Goal: Transaction & Acquisition: Purchase product/service

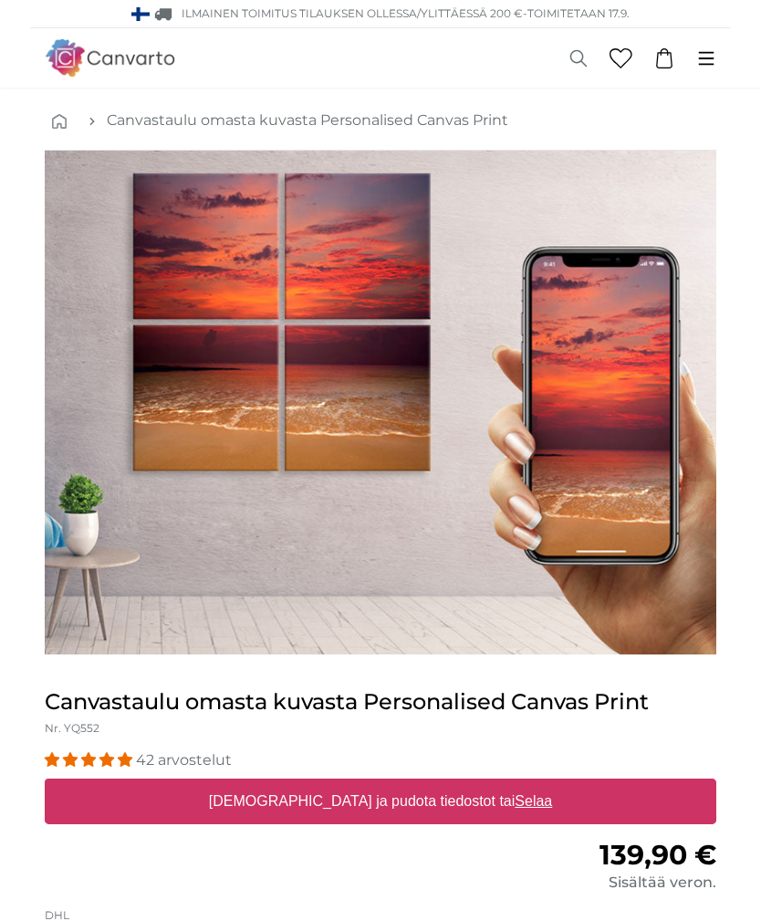
click at [675, 56] on link "0" at bounding box center [664, 58] width 42 height 20
click at [515, 806] on u "Selaa" at bounding box center [533, 801] width 37 height 16
click at [470, 784] on input "[DEMOGRAPHIC_DATA] [PERSON_NAME] tiedostot tai Selaa" at bounding box center [381, 780] width 672 height 5
type input "**********"
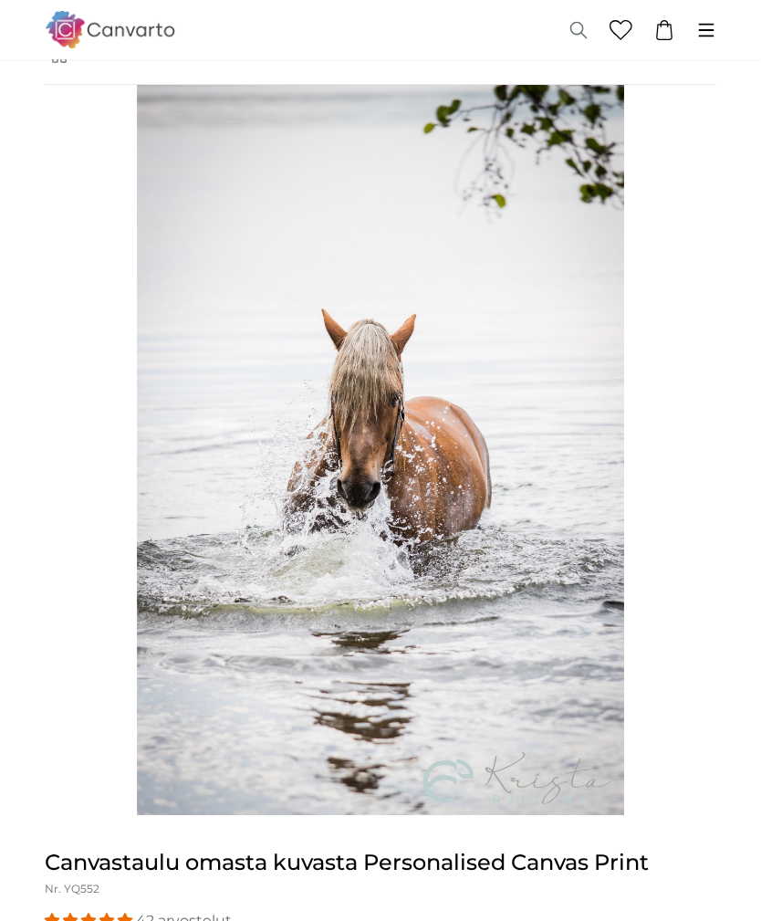
scroll to position [70, 0]
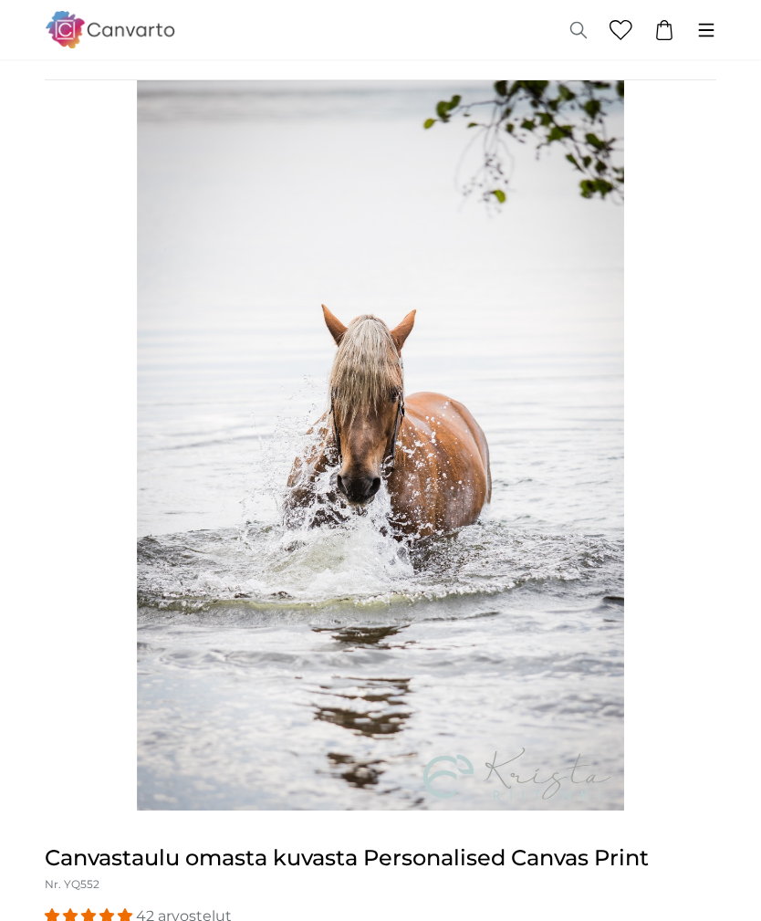
click at [420, 787] on img "1 of 1" at bounding box center [380, 445] width 486 height 730
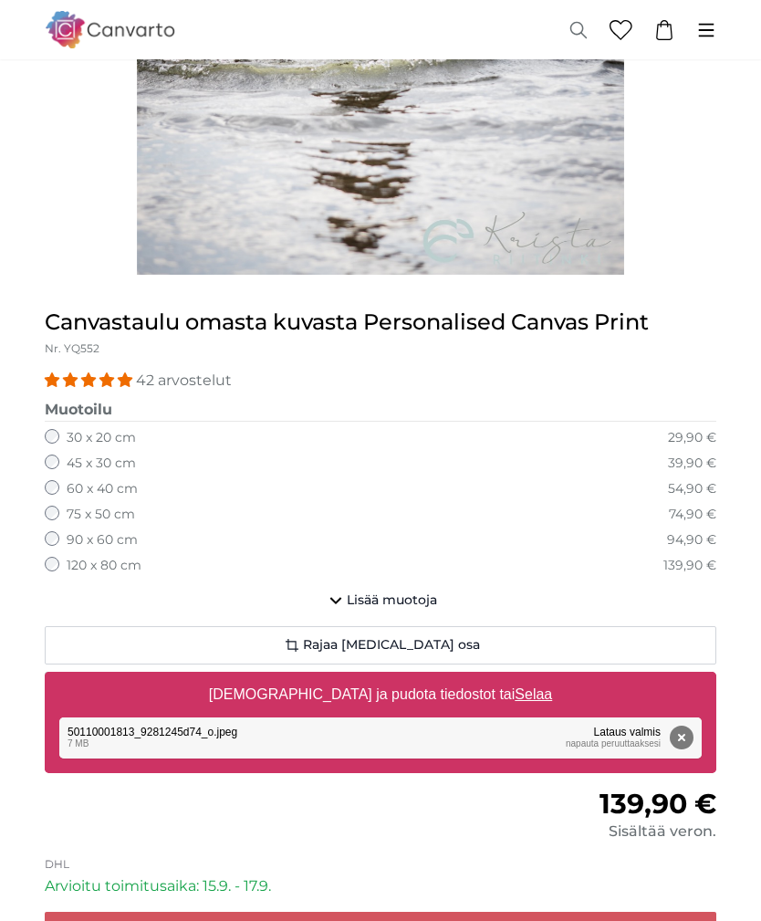
scroll to position [606, 0]
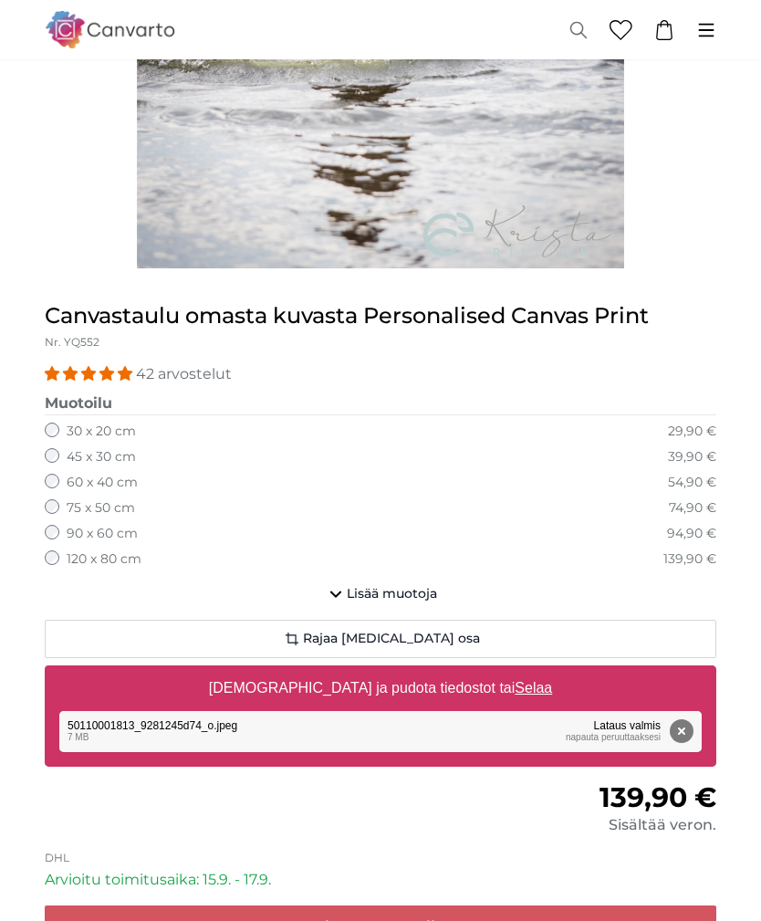
click at [423, 577] on button "Lisää muotoja" at bounding box center [381, 595] width 672 height 37
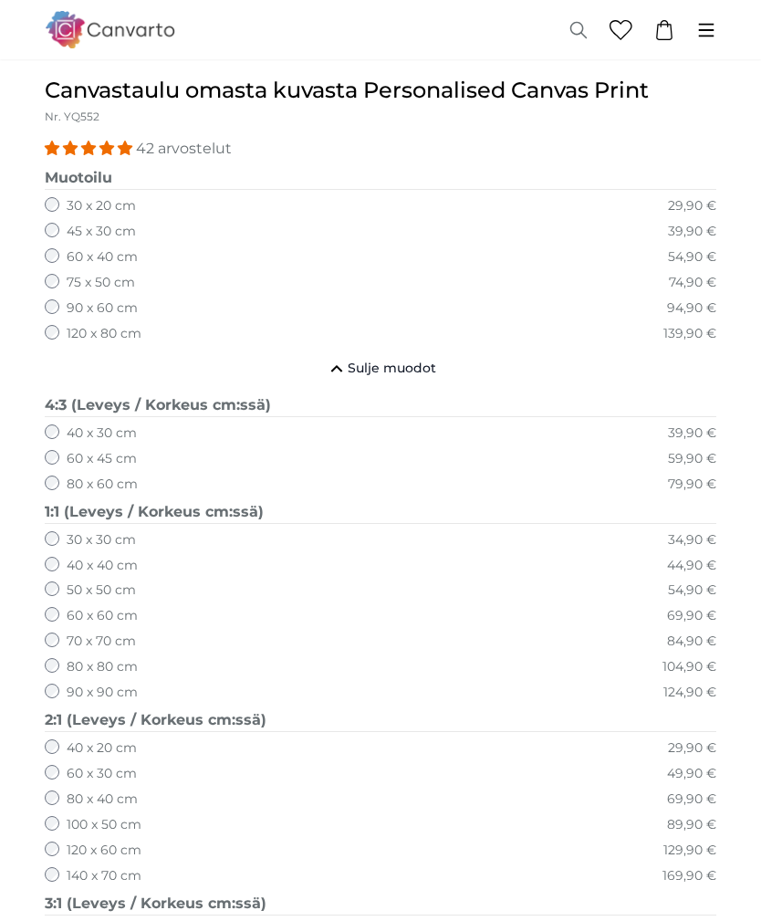
scroll to position [839, 0]
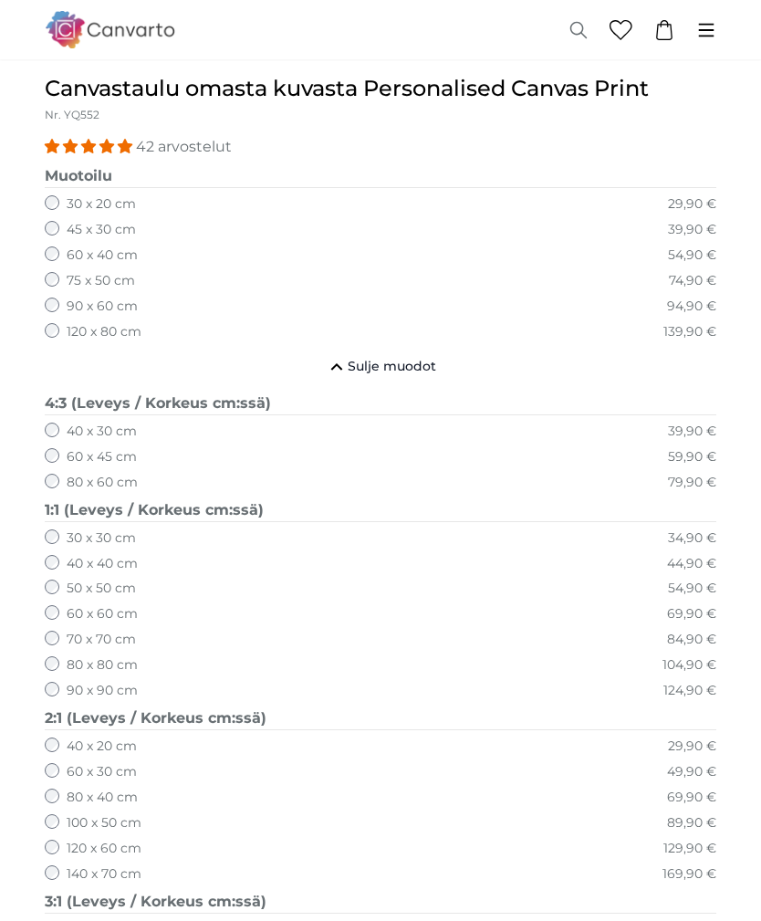
click at [68, 866] on label "140 x 70 cm" at bounding box center [104, 875] width 75 height 18
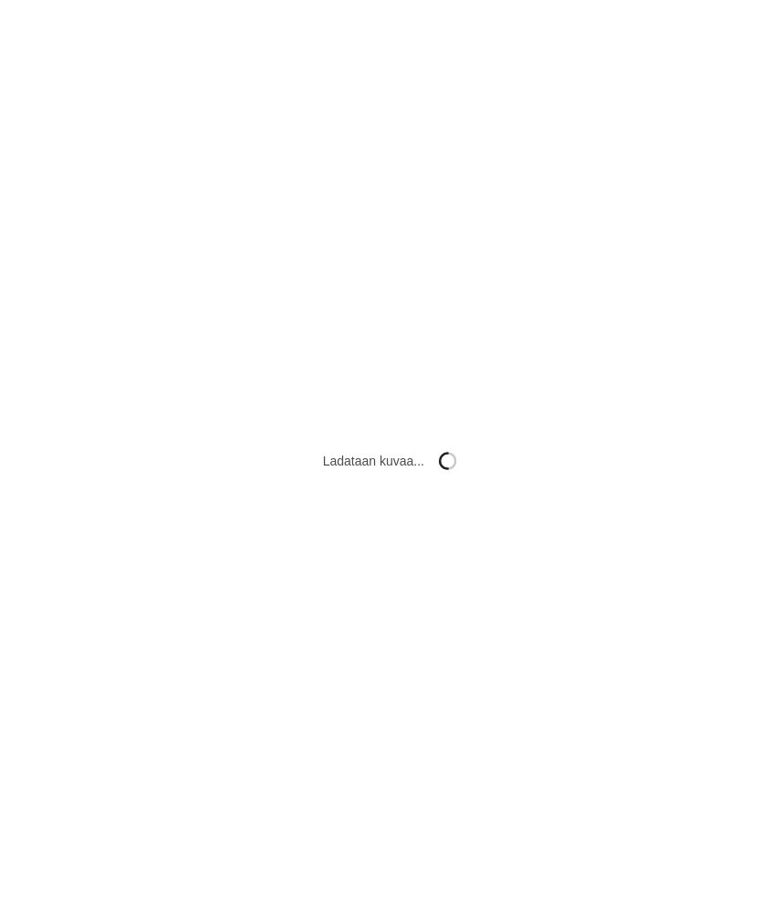
scroll to position [0, 0]
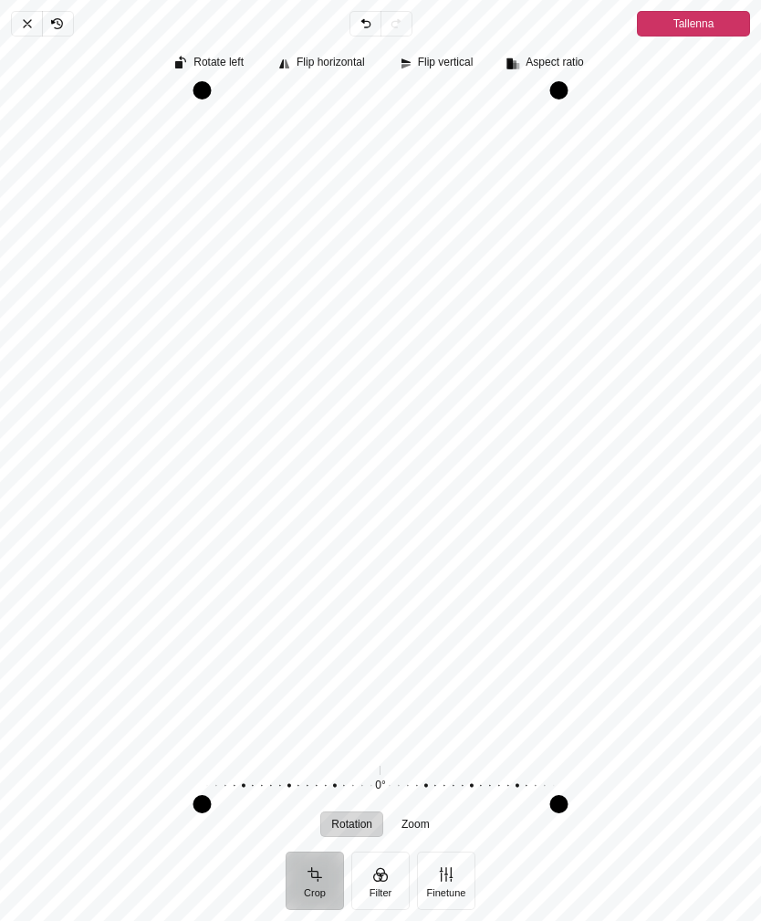
click at [323, 910] on button "Crop" at bounding box center [315, 880] width 58 height 58
click at [306, 910] on button "Crop" at bounding box center [315, 880] width 58 height 58
click at [209, 68] on span "Rotate left" at bounding box center [218, 63] width 50 height 12
click at [219, 62] on span "Rotate left" at bounding box center [218, 63] width 50 height 12
click at [206, 68] on span "Rotate left" at bounding box center [218, 63] width 50 height 12
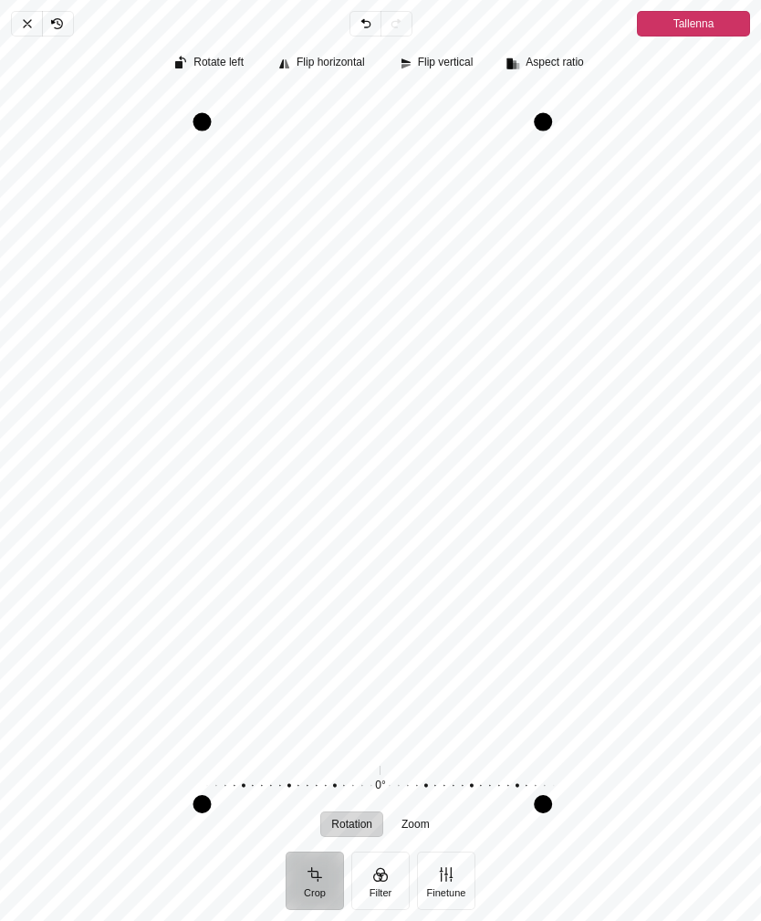
click at [205, 71] on button "Rotate left" at bounding box center [210, 64] width 89 height 26
click at [571, 60] on span "Aspect ratio" at bounding box center [554, 63] width 57 height 12
click at [544, 106] on icon "Pintura" at bounding box center [539, 102] width 22 height 22
click at [691, 17] on span "Tallenna" at bounding box center [694, 24] width 41 height 22
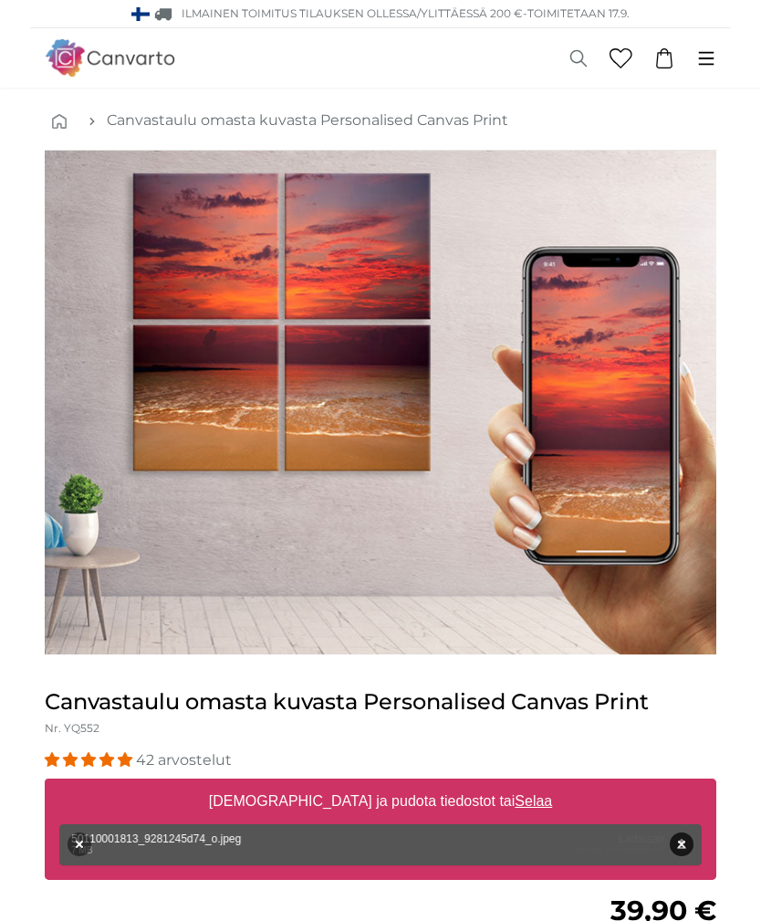
scroll to position [840, 0]
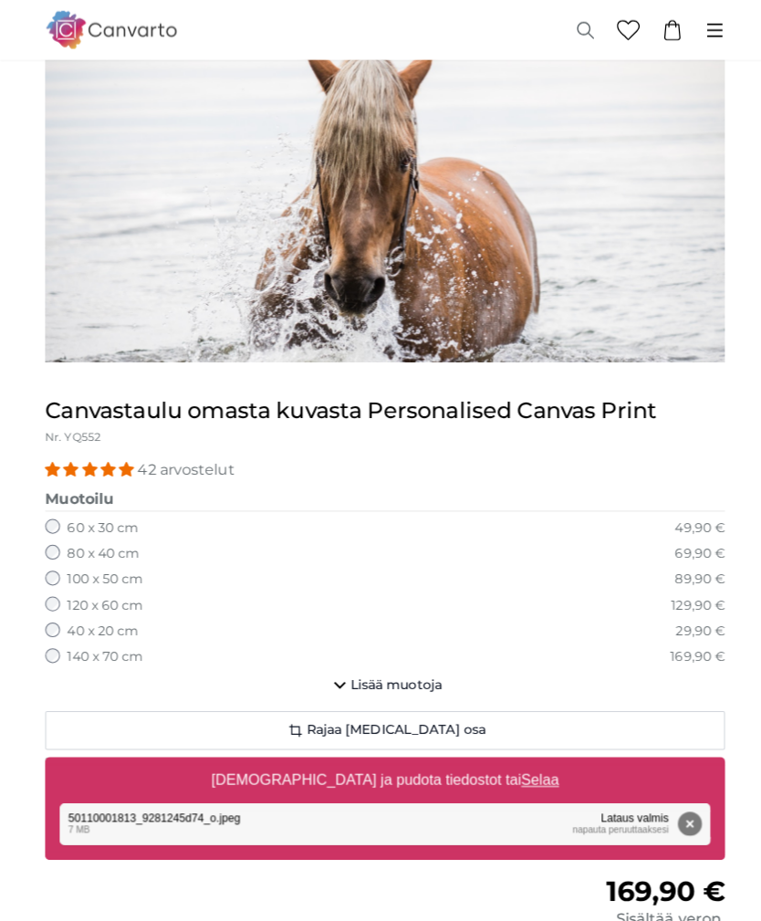
scroll to position [131, 0]
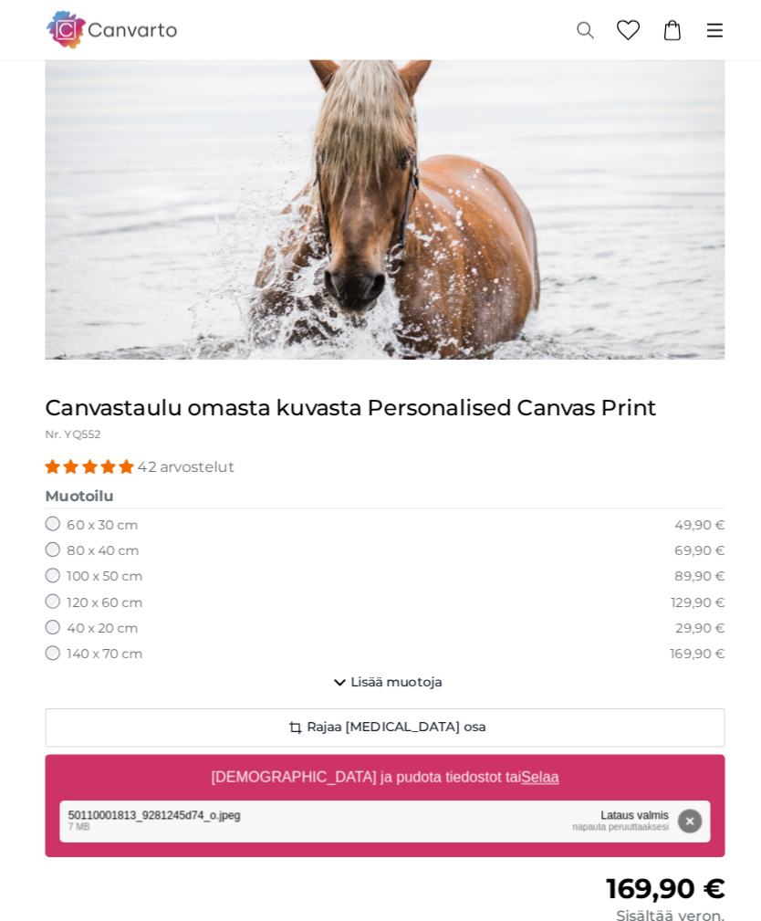
click at [493, 758] on label "Vedä ja pudota tiedostot tai Selaa" at bounding box center [381, 768] width 358 height 37
click at [493, 751] on input "Vedä ja pudota tiedostot tai Selaa" at bounding box center [381, 748] width 672 height 5
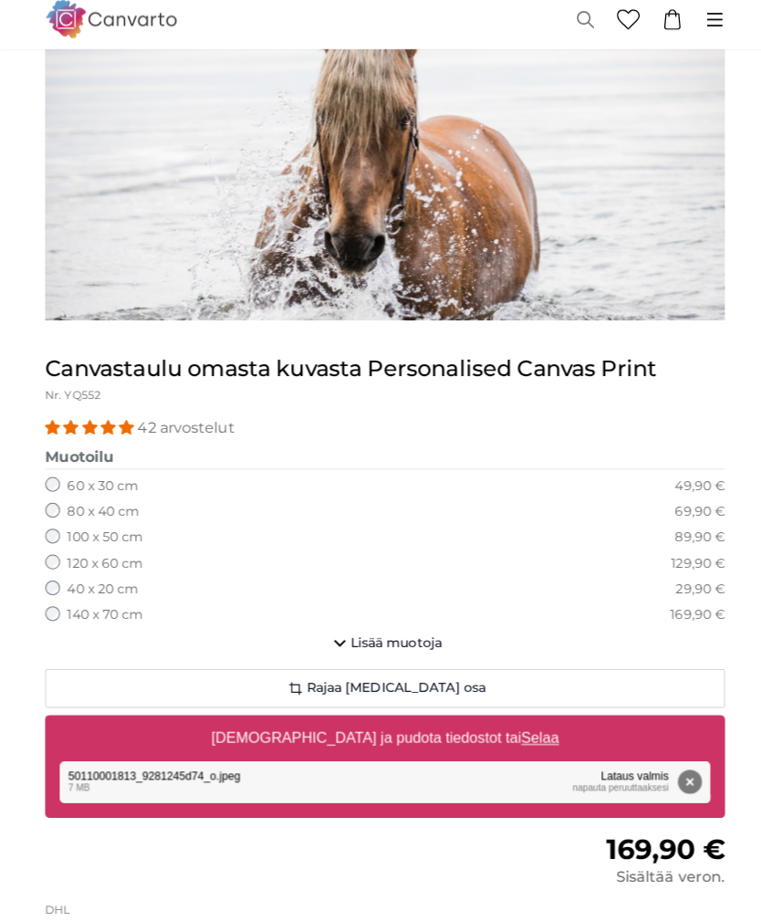
type input "**********"
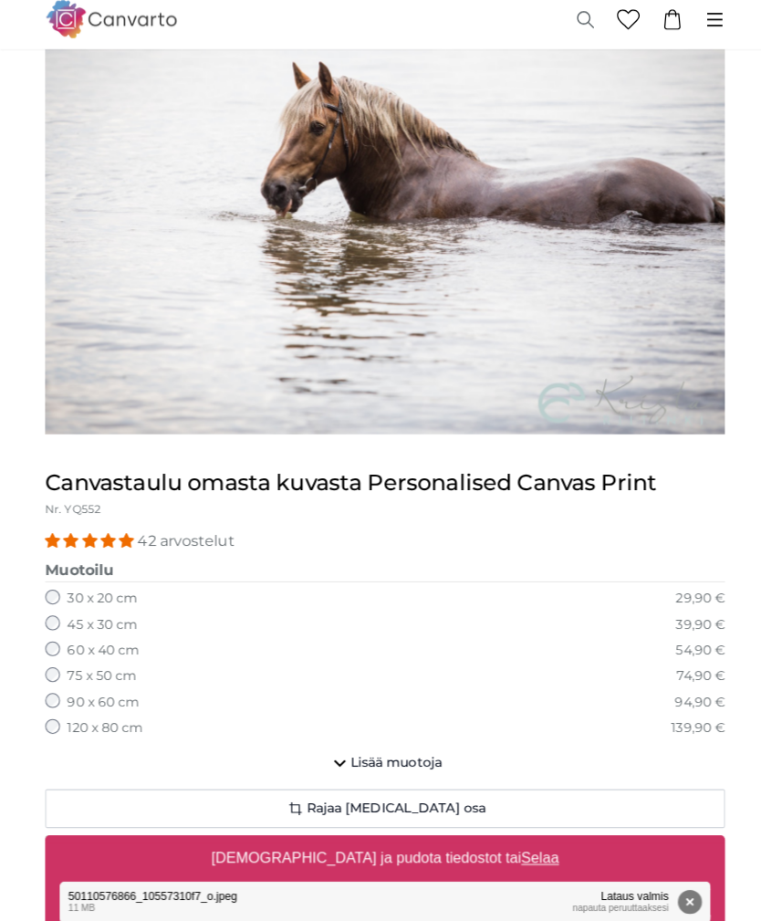
click at [407, 747] on button "Lisää muotoja" at bounding box center [381, 765] width 672 height 37
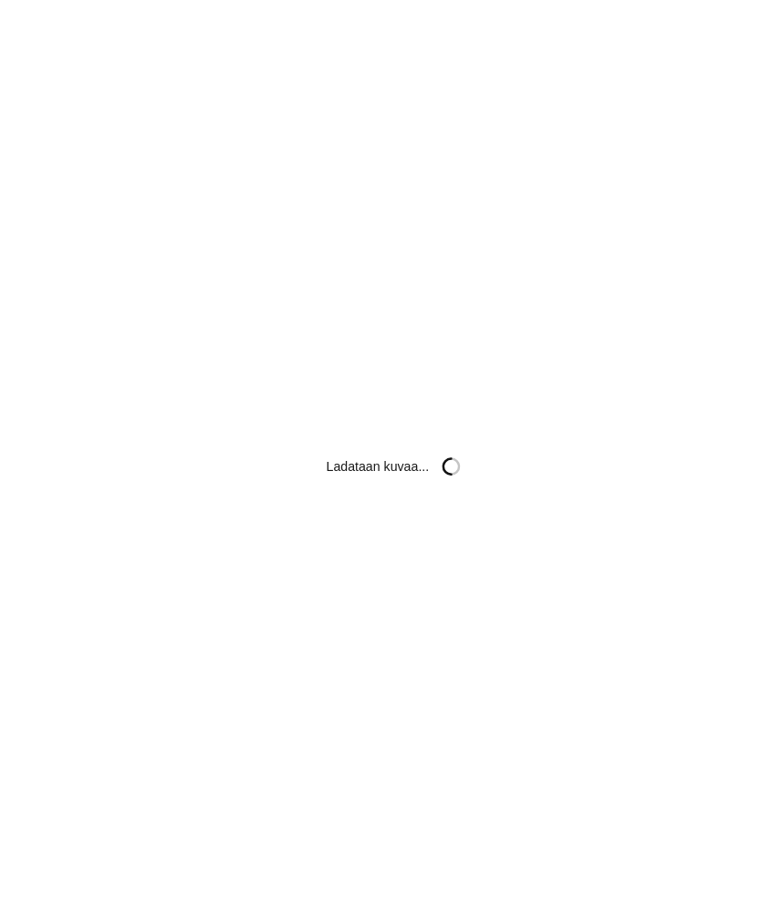
scroll to position [12, 0]
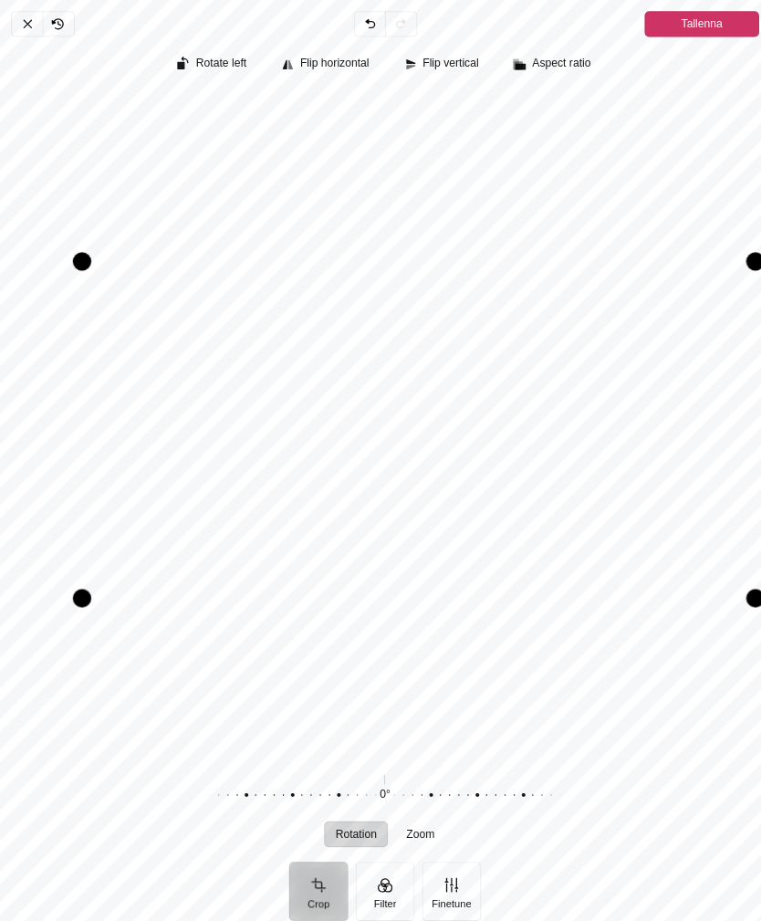
click at [707, 13] on span "Tallenna" at bounding box center [694, 24] width 41 height 22
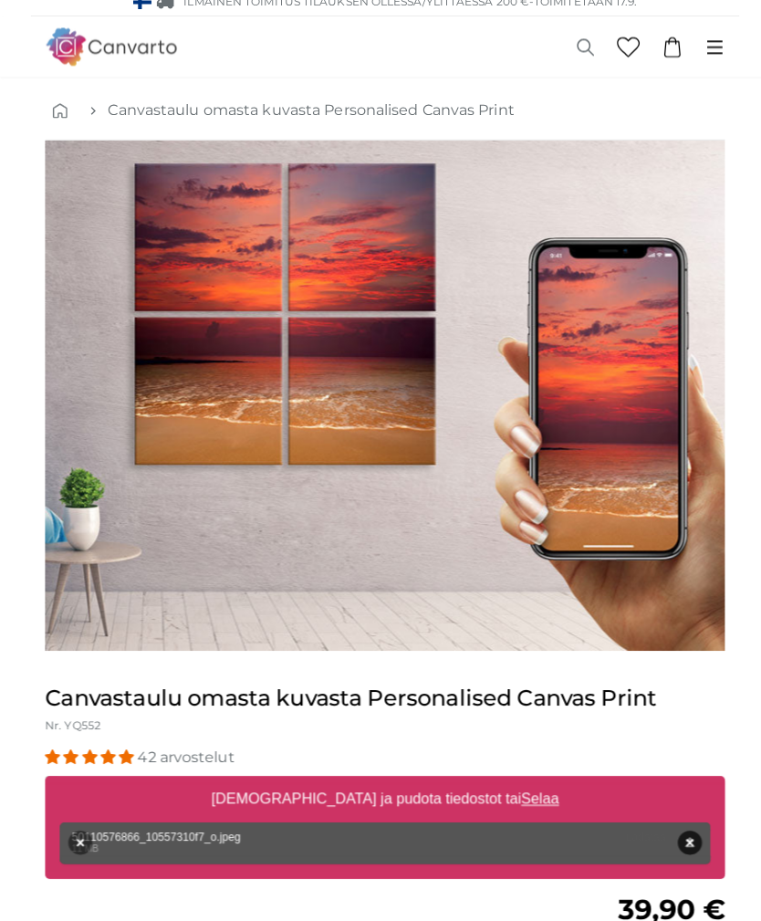
scroll to position [592, 0]
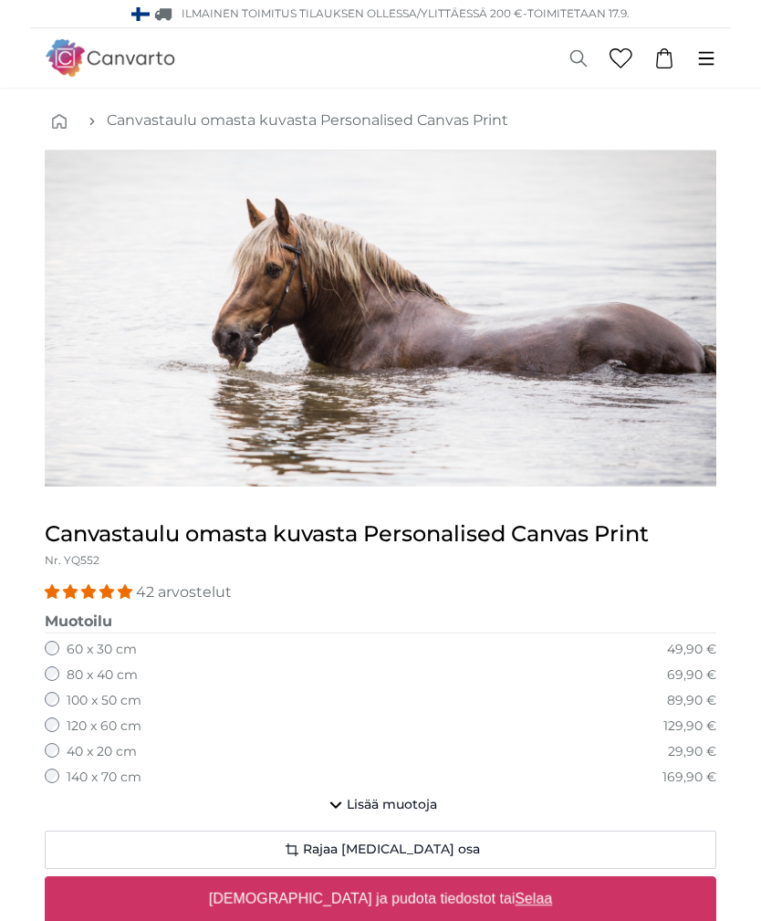
click at [198, 1] on div "Ilmainen toimitus tilauksen ollessa/ylittäessä 200 € - Toimitetaan 17.9." at bounding box center [381, 13] width 672 height 27
click at [280, 301] on img "1 of 1" at bounding box center [381, 319] width 672 height 336
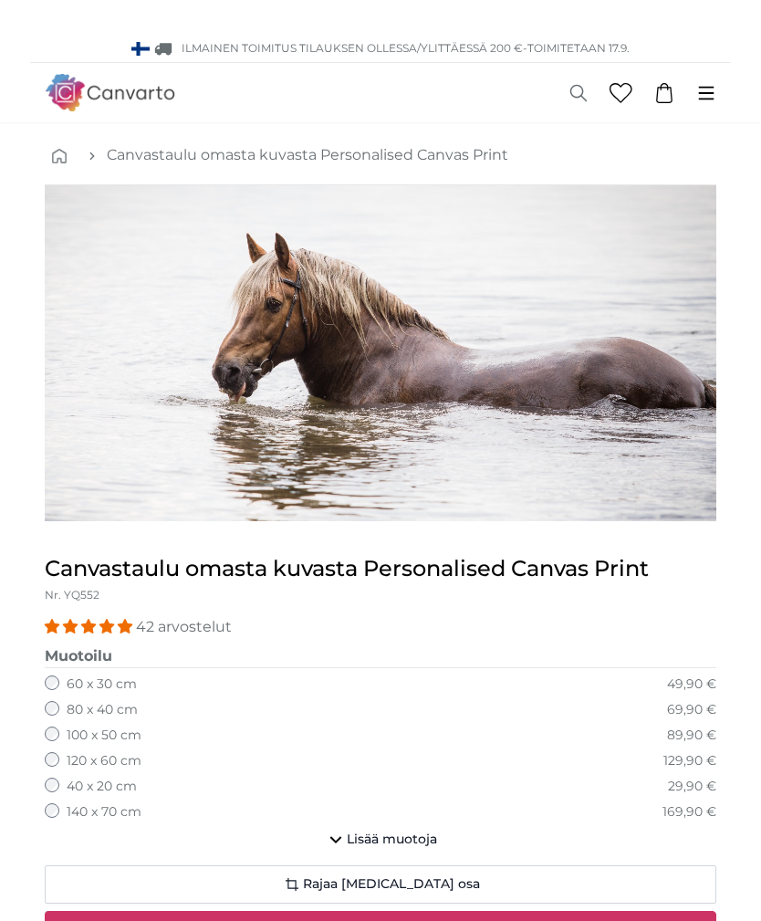
scroll to position [1, 0]
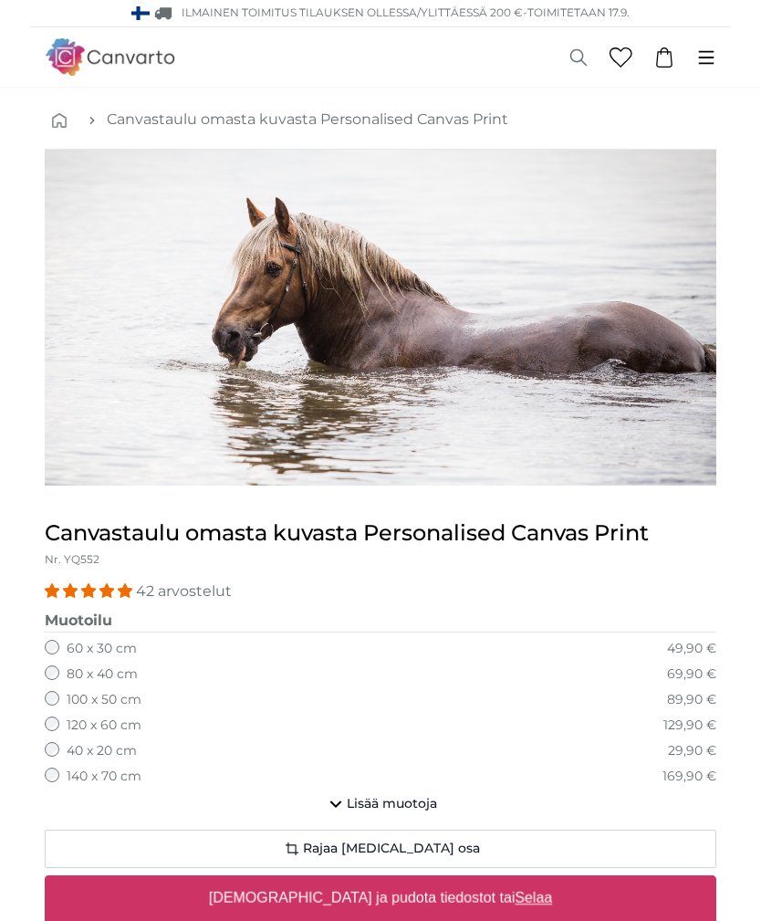
click at [243, 5] on span "Ilmainen toimitus tilauksen ollessa/ylittäessä 200 €" at bounding box center [352, 12] width 341 height 14
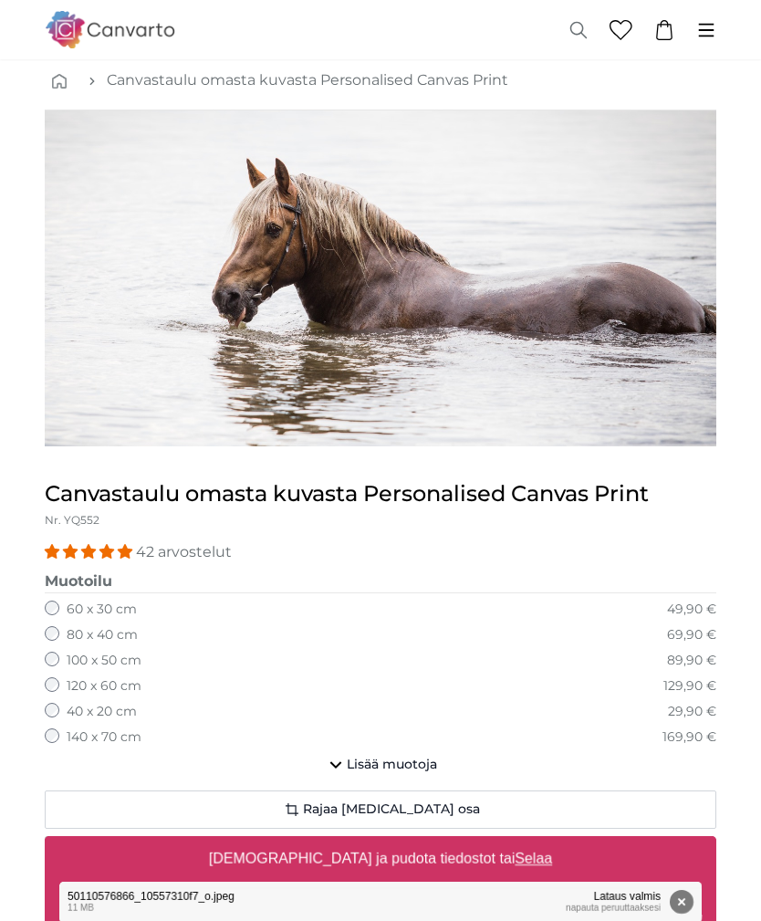
scroll to position [0, 0]
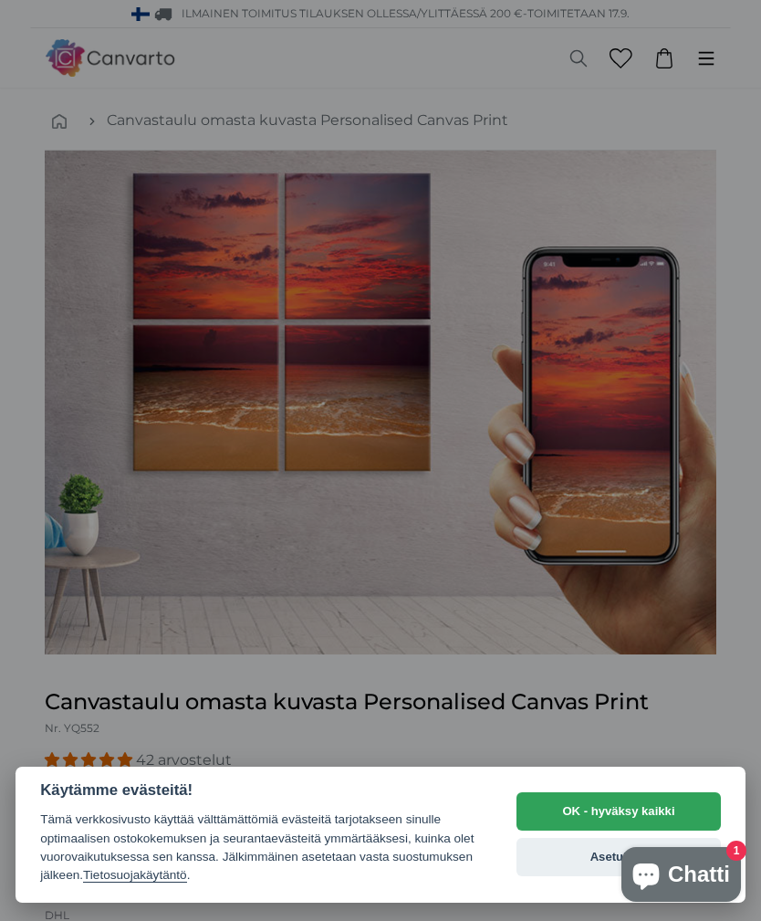
click at [619, 801] on button "OK - hyväksy kaikki" at bounding box center [619, 811] width 204 height 38
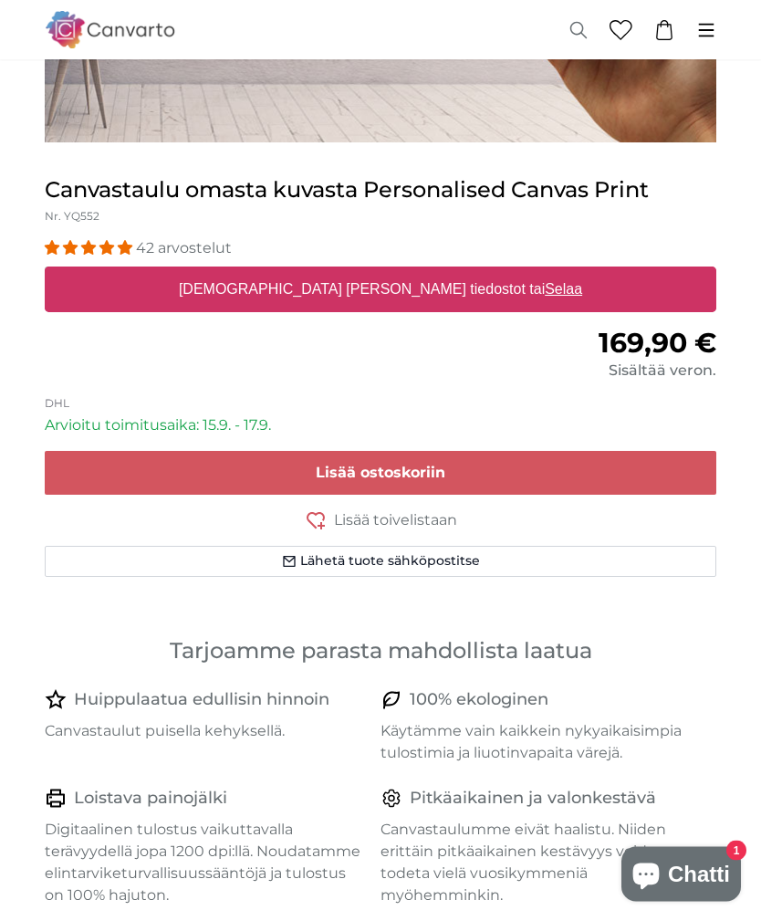
scroll to position [513, 0]
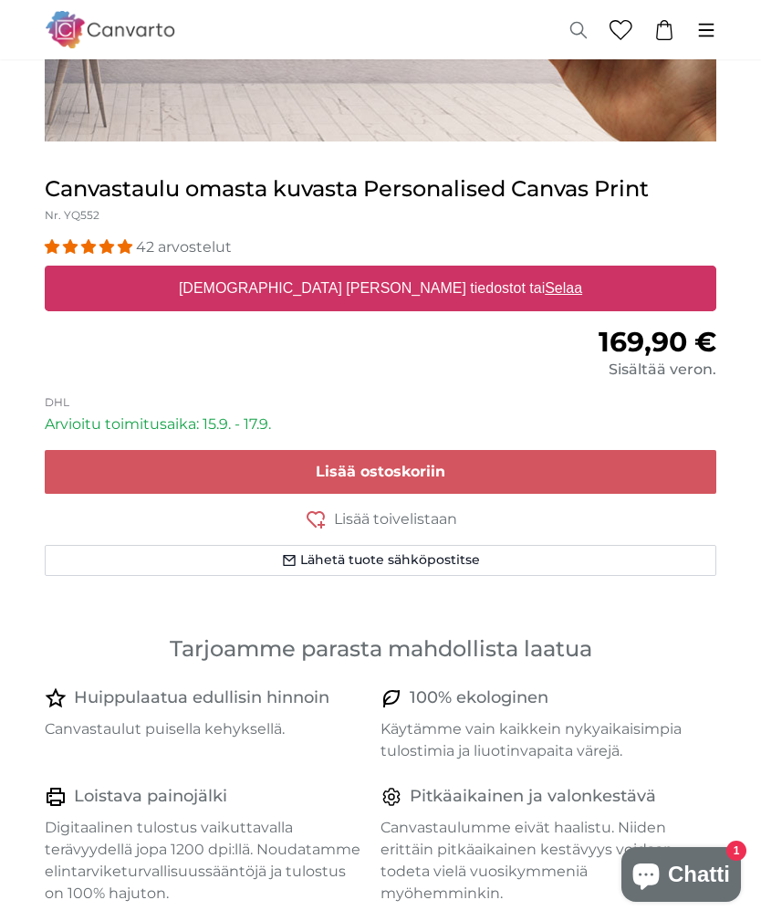
click at [689, 347] on span "169,90 €" at bounding box center [658, 342] width 118 height 34
click at [486, 298] on label "Vedä ja pudota tiedostot tai Selaa" at bounding box center [381, 288] width 418 height 37
click at [486, 271] on input "Vedä ja pudota tiedostot tai Selaa" at bounding box center [381, 268] width 672 height 5
type input "**********"
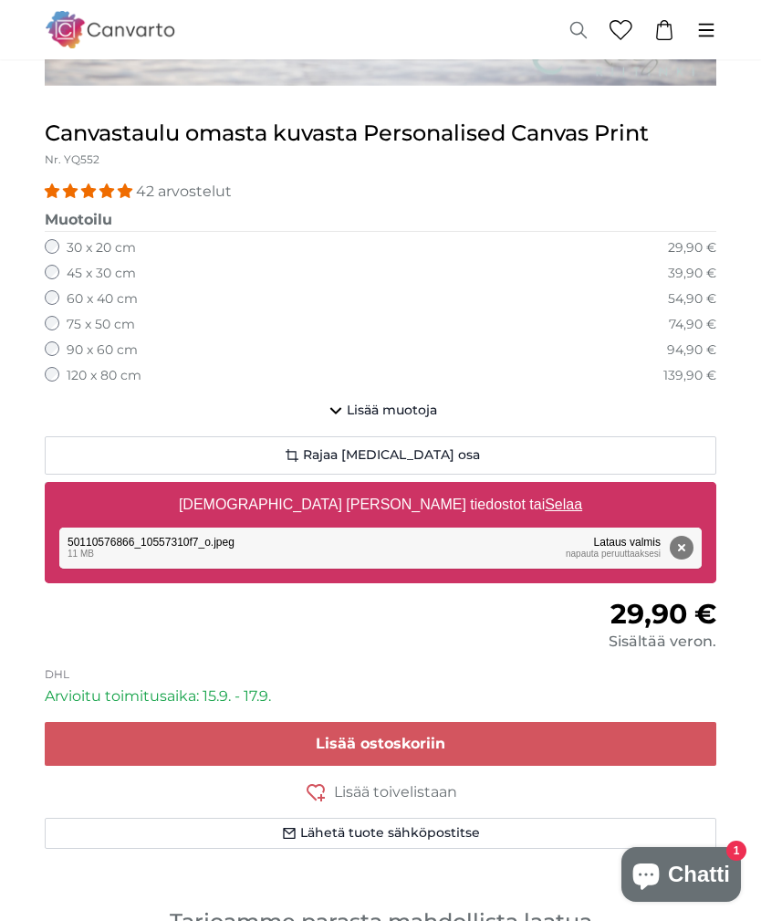
click at [426, 402] on span "Lisää muotoja" at bounding box center [392, 411] width 90 height 18
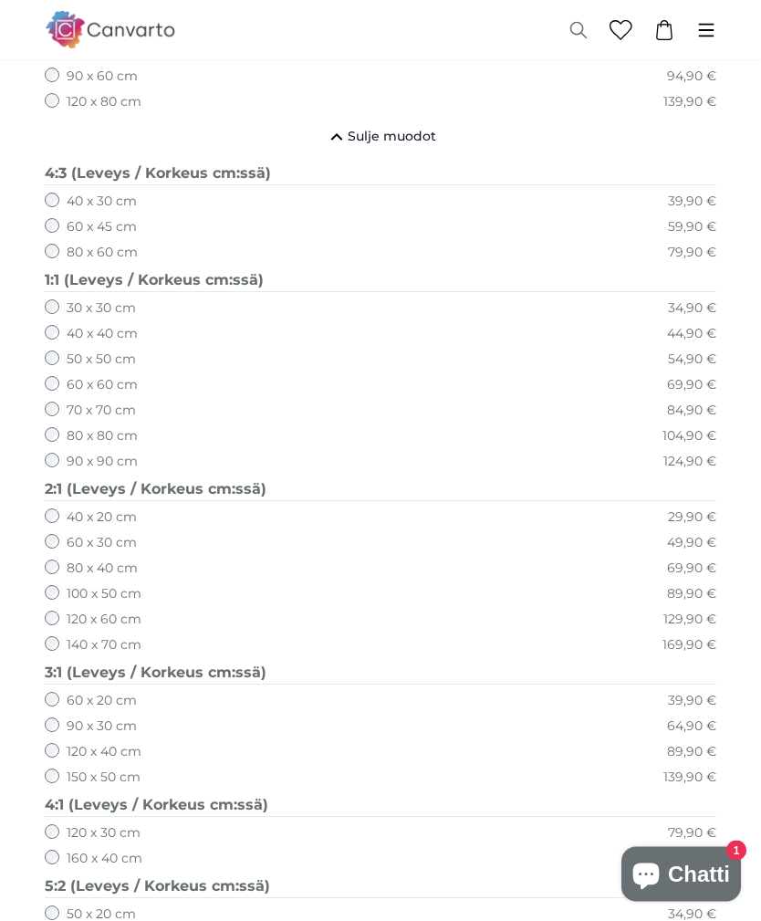
scroll to position [789, 0]
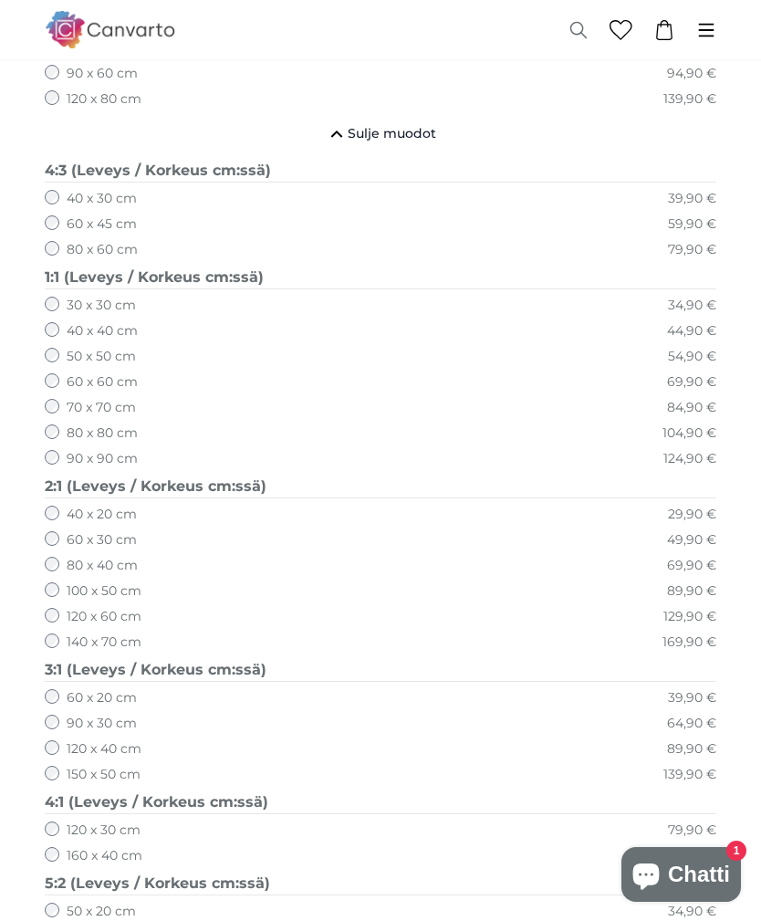
click at [68, 633] on label "140 x 70 cm" at bounding box center [104, 642] width 75 height 18
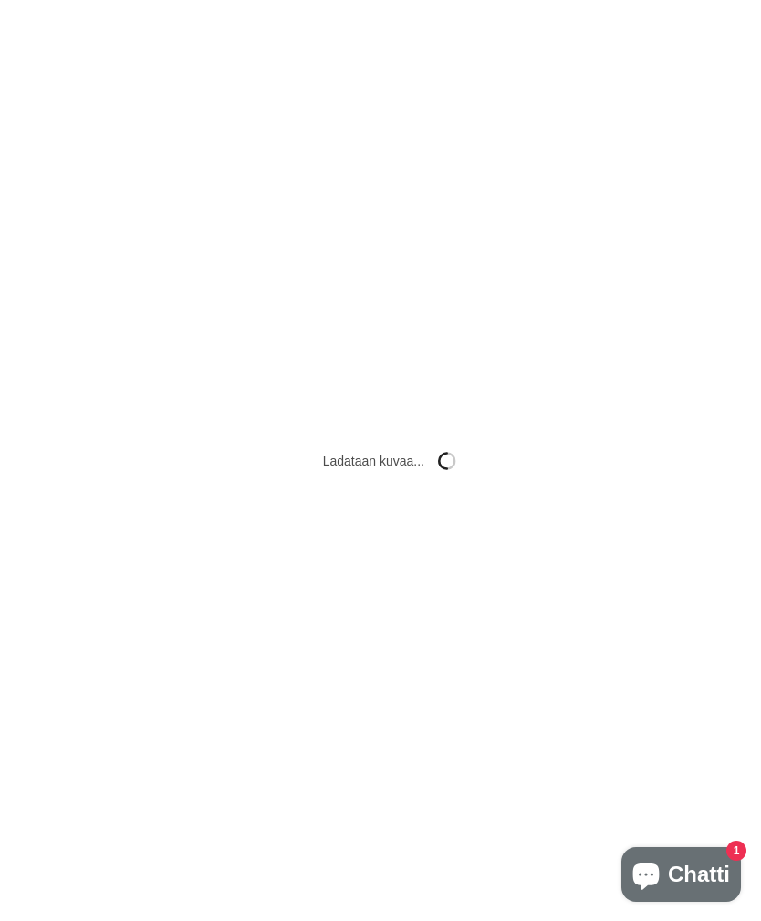
scroll to position [0, 0]
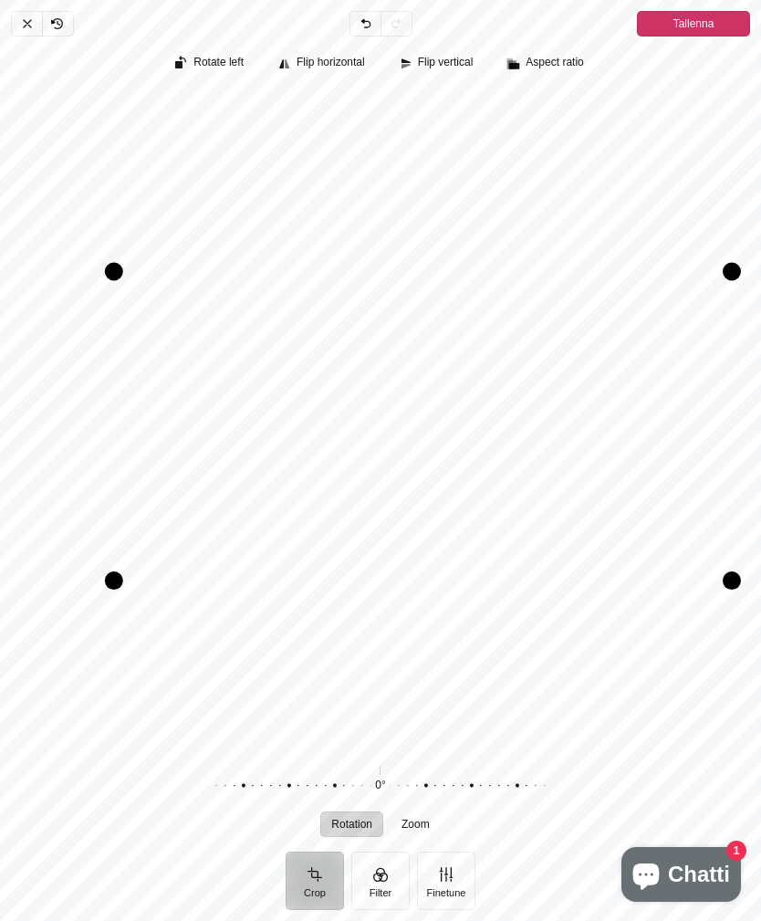
click at [715, 22] on span "Tallenna" at bounding box center [694, 24] width 41 height 22
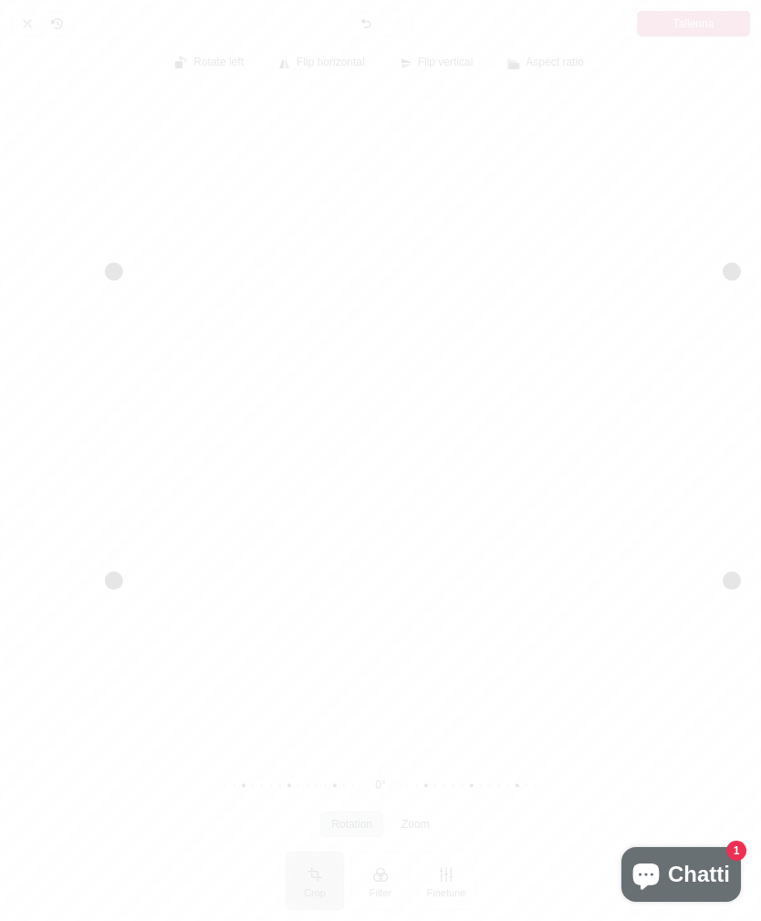
scroll to position [789, 0]
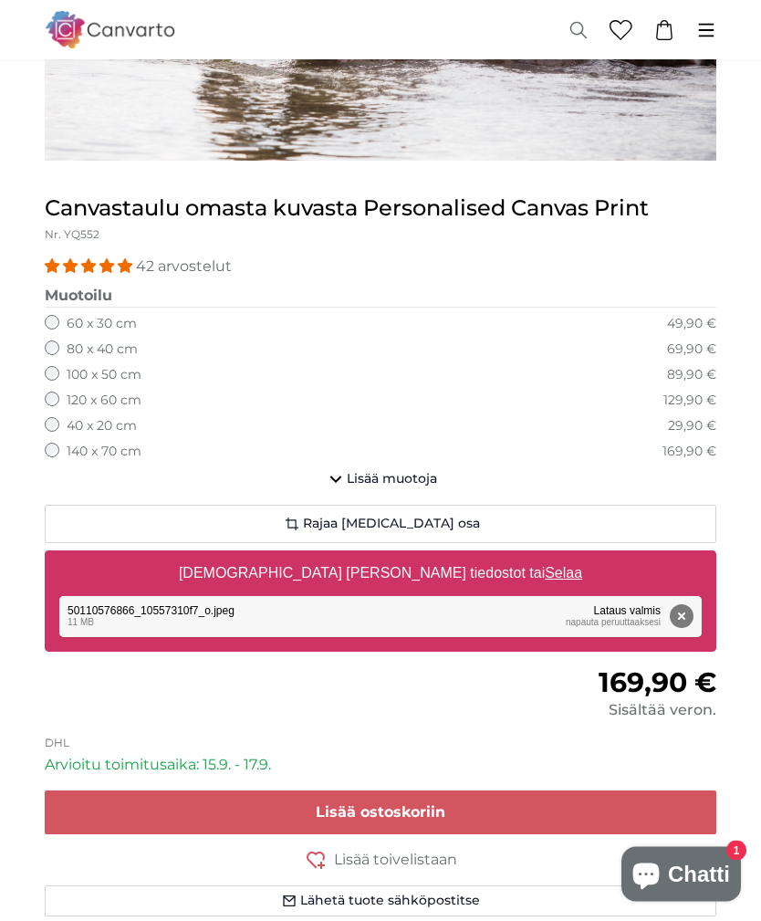
scroll to position [326, 0]
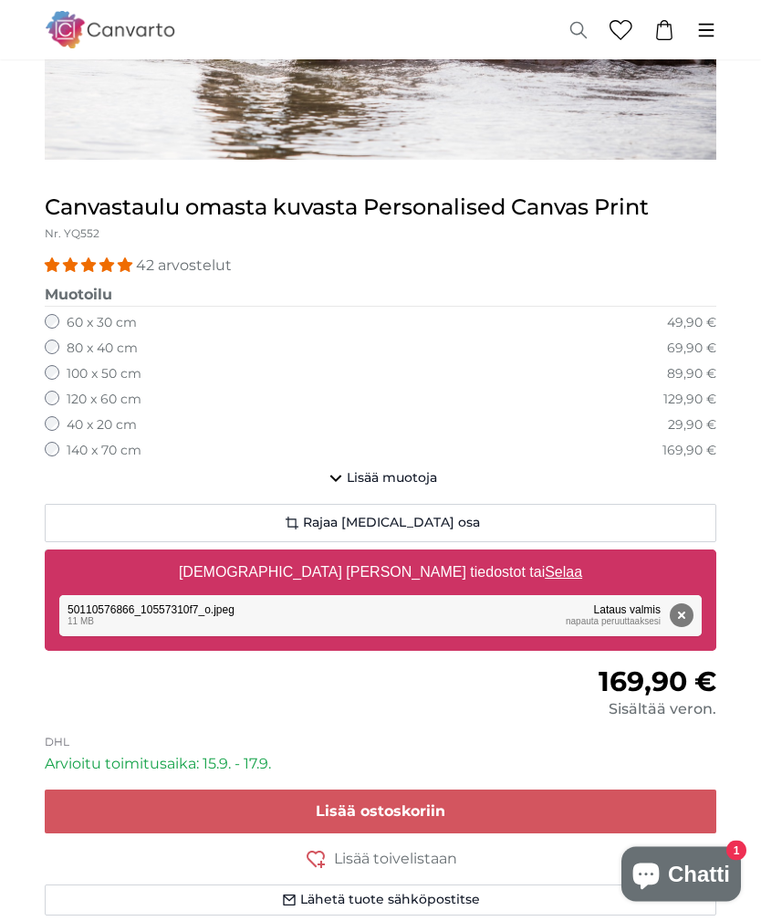
click at [487, 805] on button "Lisää ostoskoriin" at bounding box center [381, 812] width 672 height 44
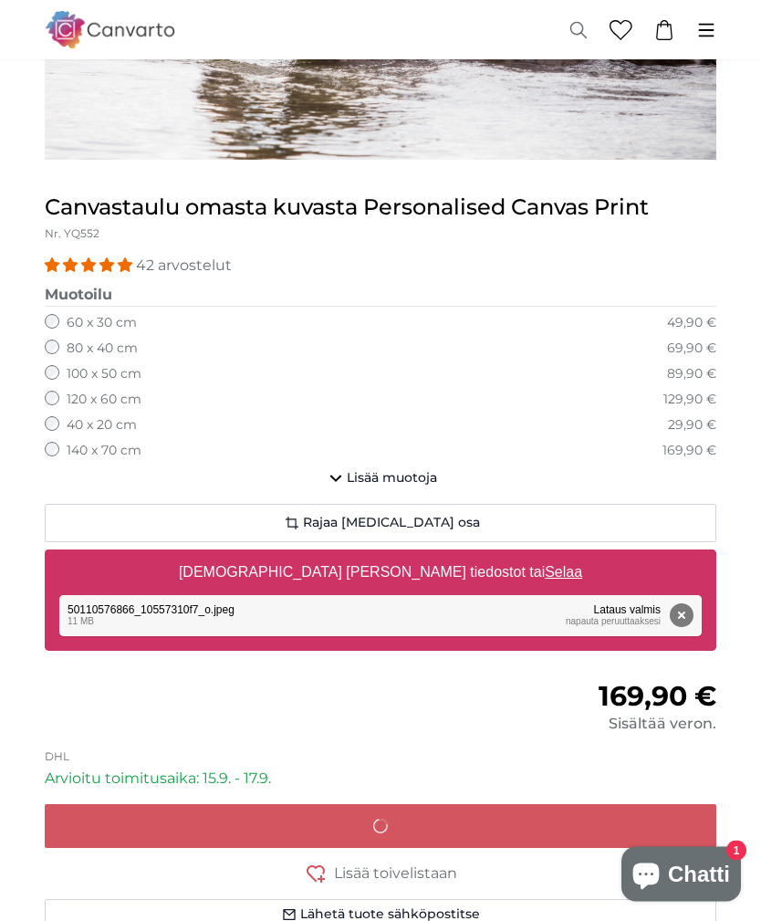
scroll to position [327, 0]
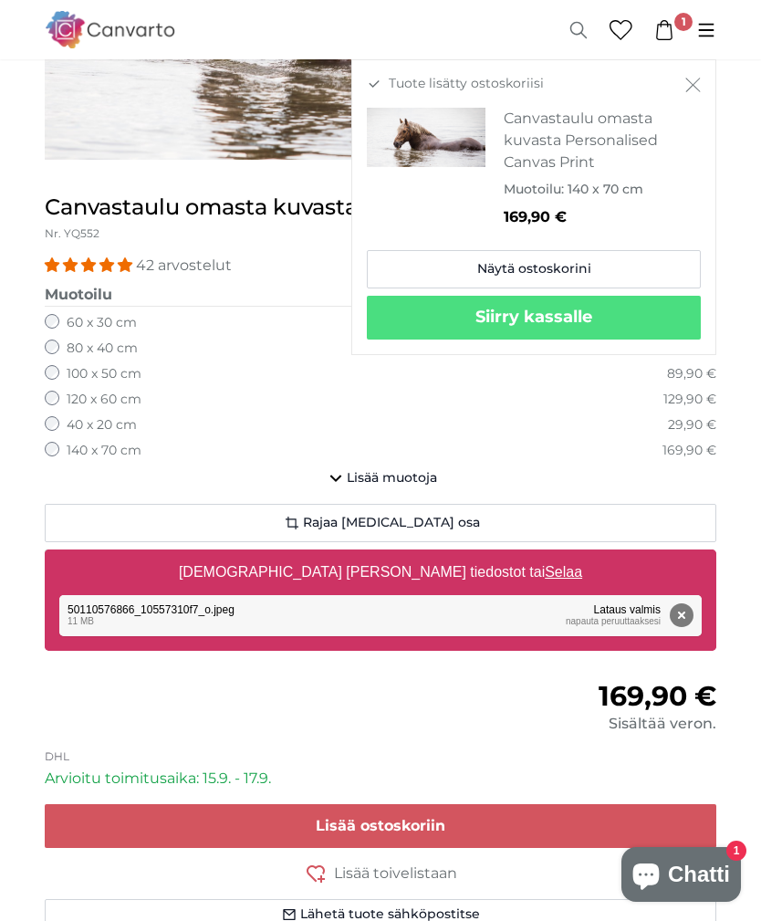
click at [640, 429] on fieldset "Muotoilu 40 x 30 cm 39,90 € 60 x 45 cm 59,90 € 80 x 60 cm 79,90 € 30 x 20 cm 29…" at bounding box center [381, 372] width 672 height 176
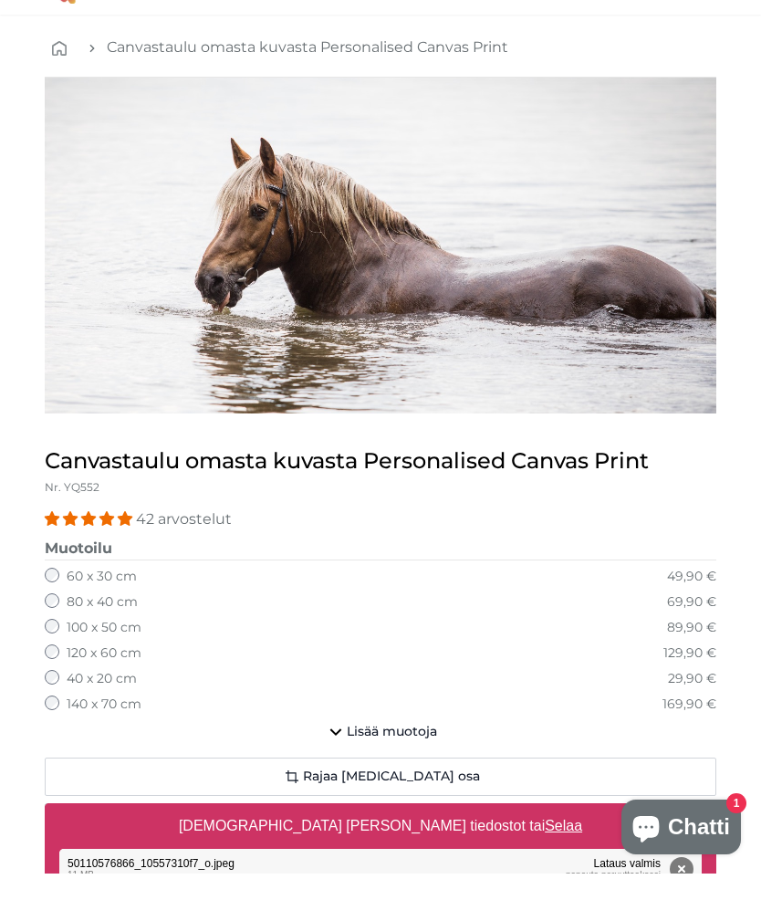
scroll to position [0, 0]
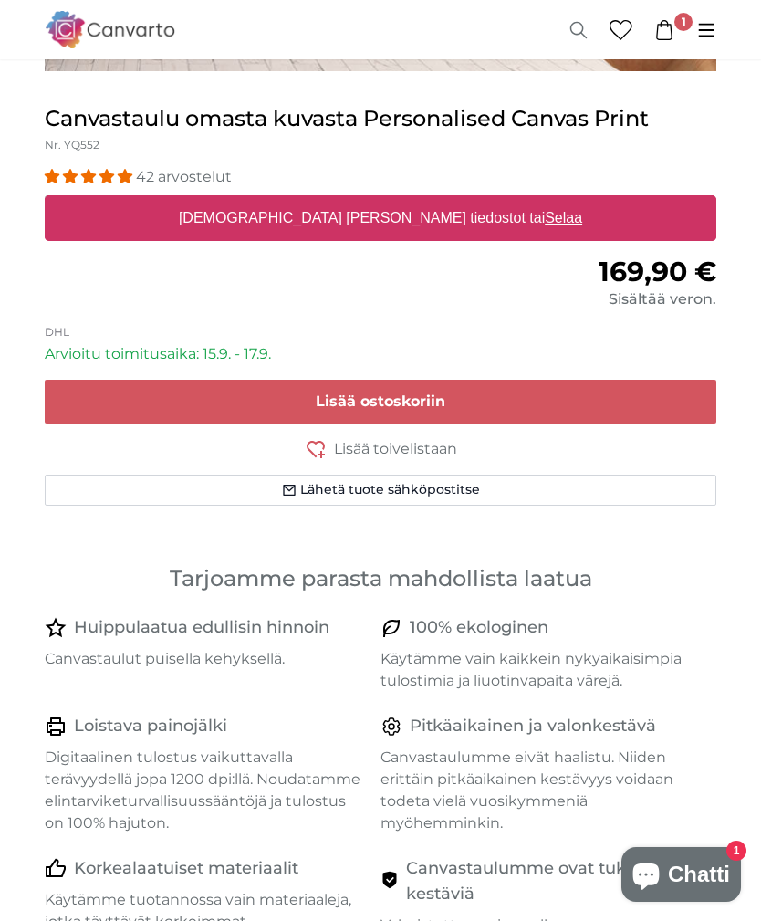
scroll to position [604, 0]
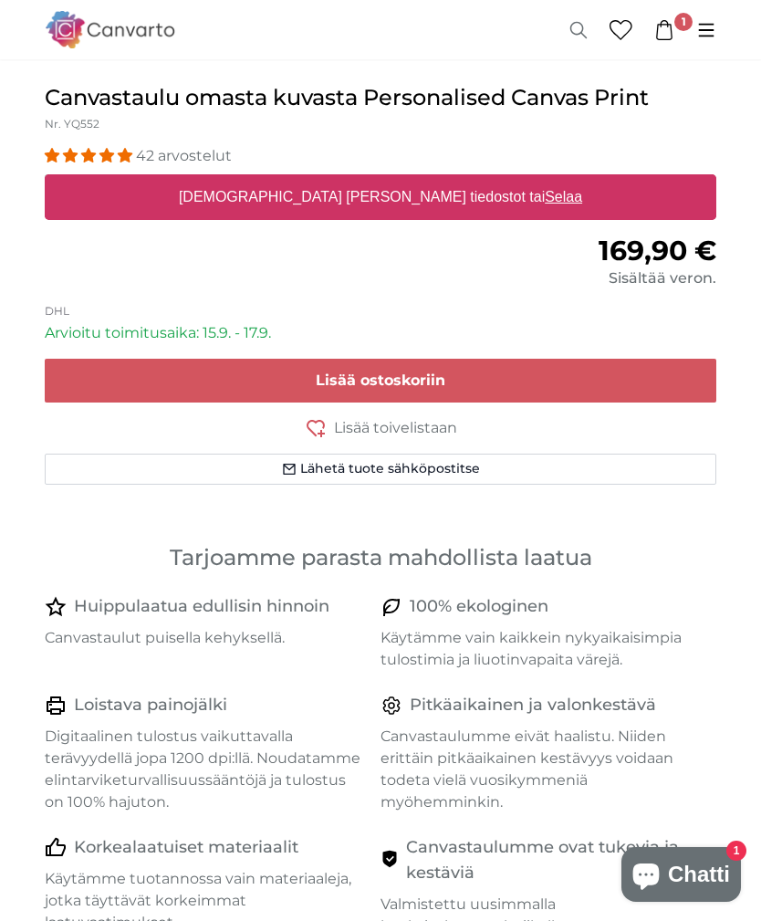
click at [679, 27] on span "1" at bounding box center [683, 22] width 18 height 18
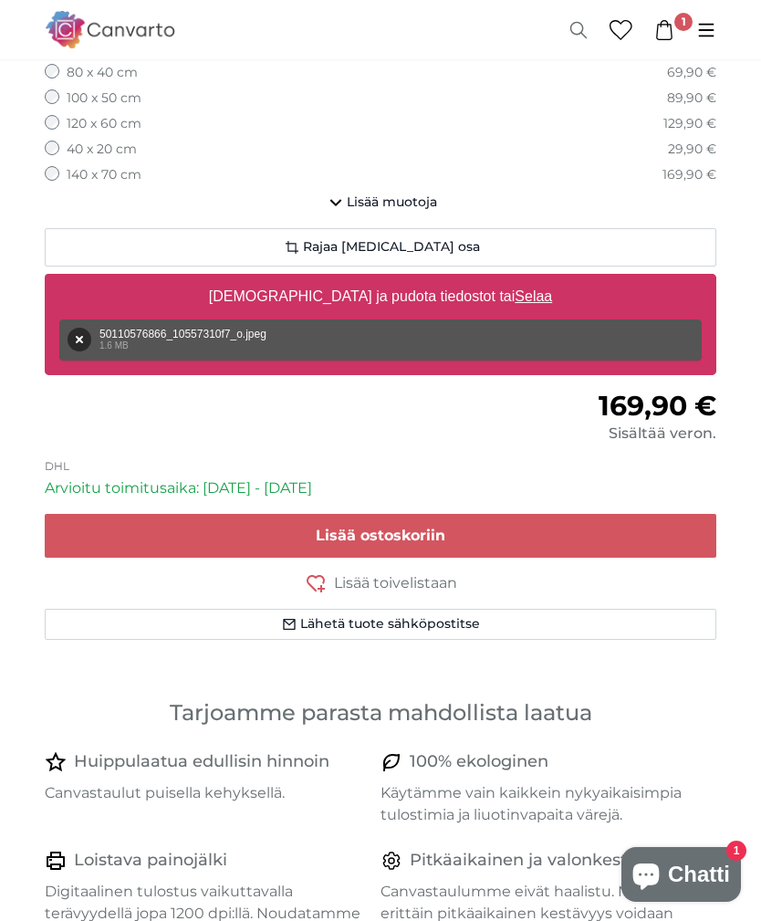
scroll to position [602, 0]
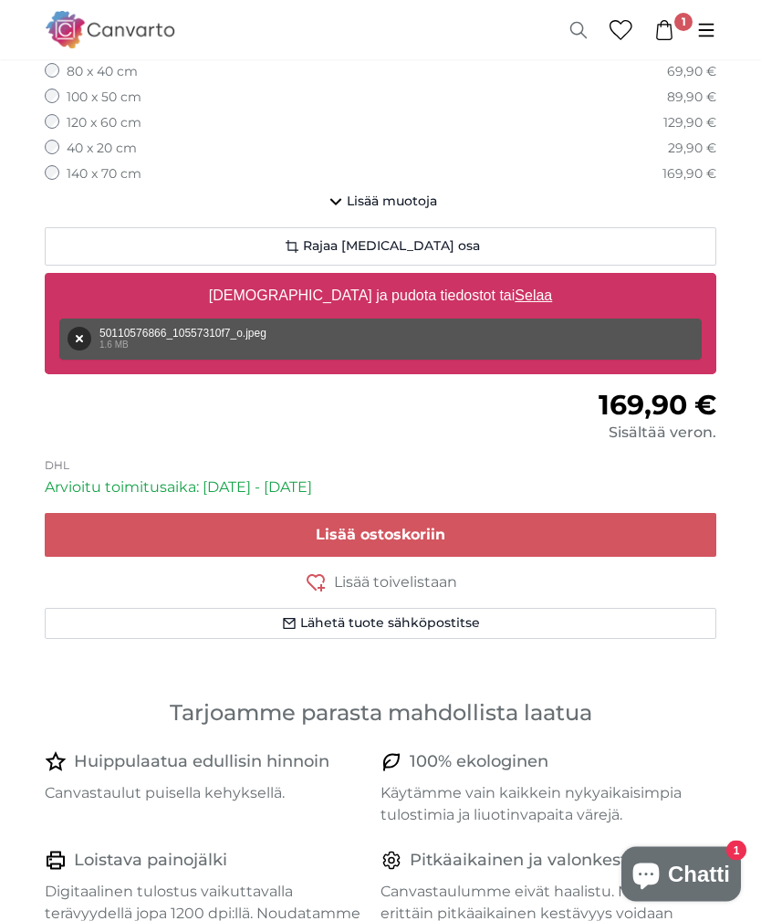
click at [643, 329] on div "Poista Yritä uudelleen Poista Lataa Peruuta Yritä uudelleen Poista 50110576866_…" at bounding box center [380, 339] width 642 height 41
click at [161, 329] on div "Poista Yritä uudelleen Poista Lataa Peruuta Yritä uudelleen Poista 50110576866_…" at bounding box center [380, 339] width 642 height 41
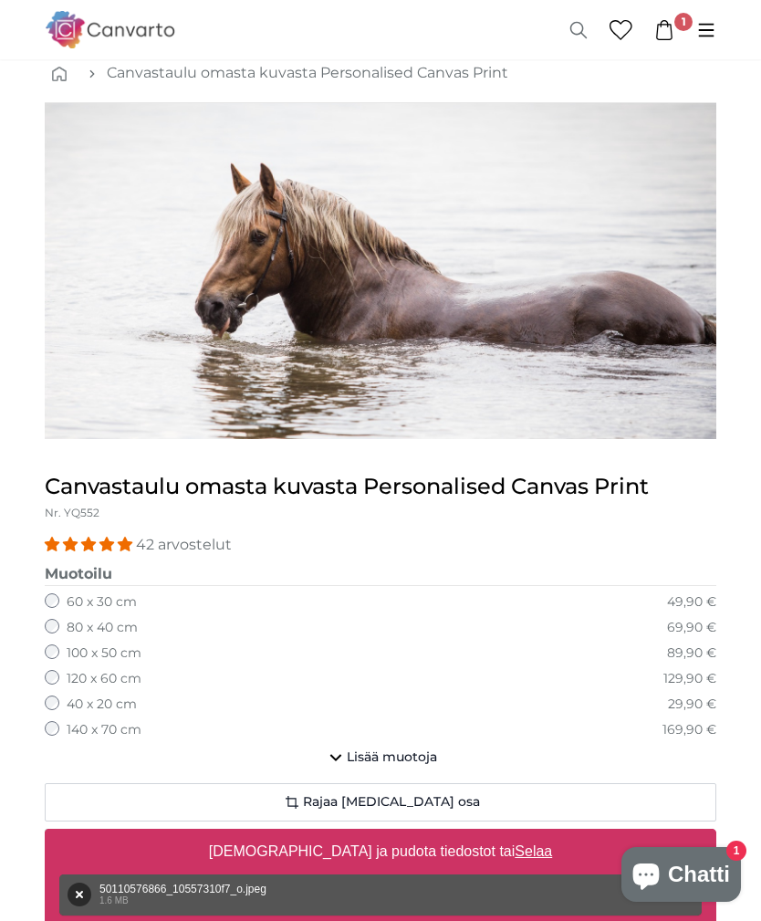
scroll to position [0, 0]
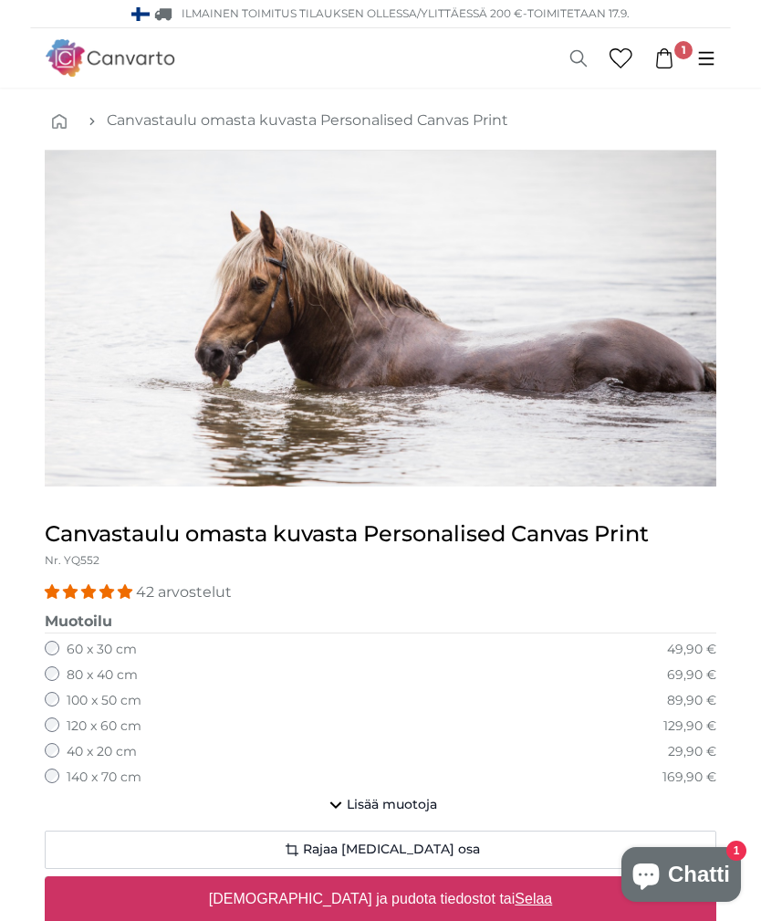
click at [642, 311] on img "1 of 1" at bounding box center [381, 319] width 672 height 336
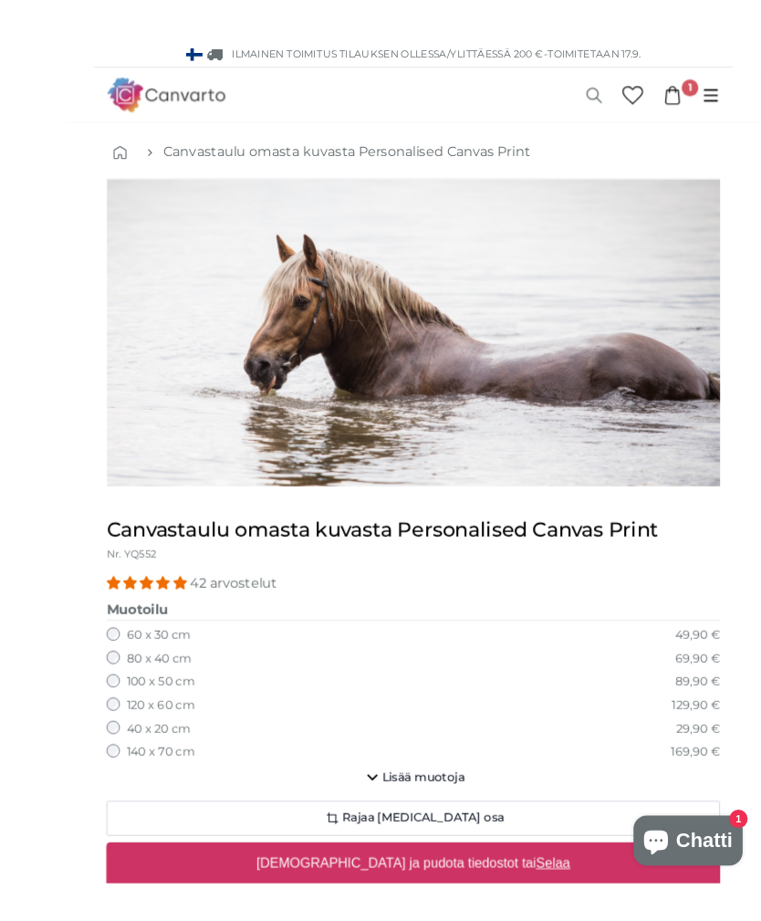
scroll to position [1, 0]
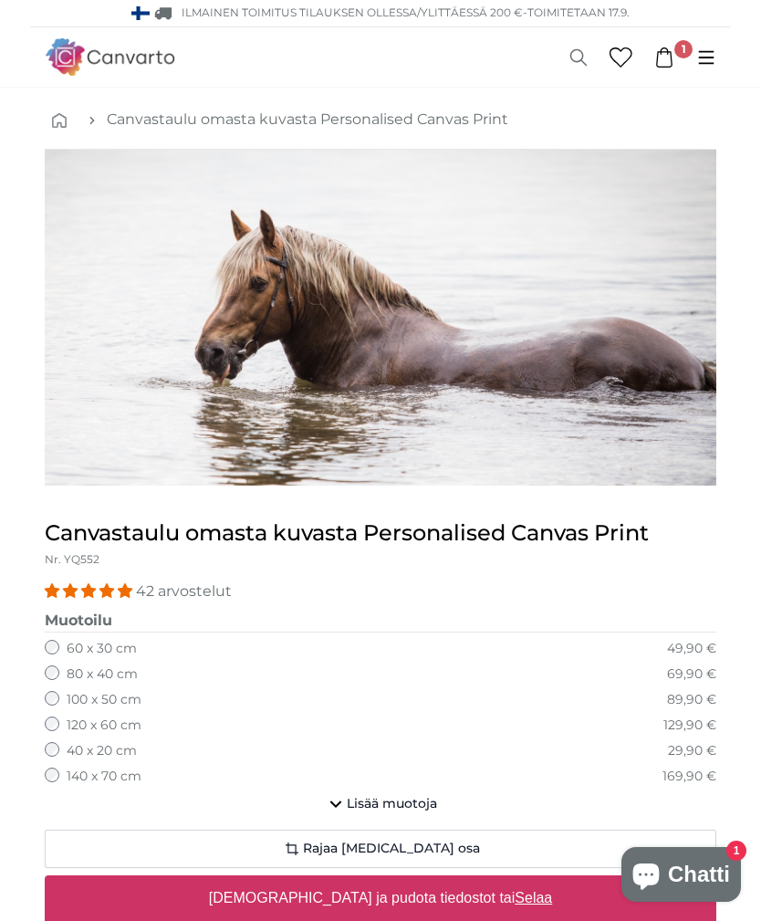
click at [674, 66] on icon at bounding box center [664, 57] width 20 height 20
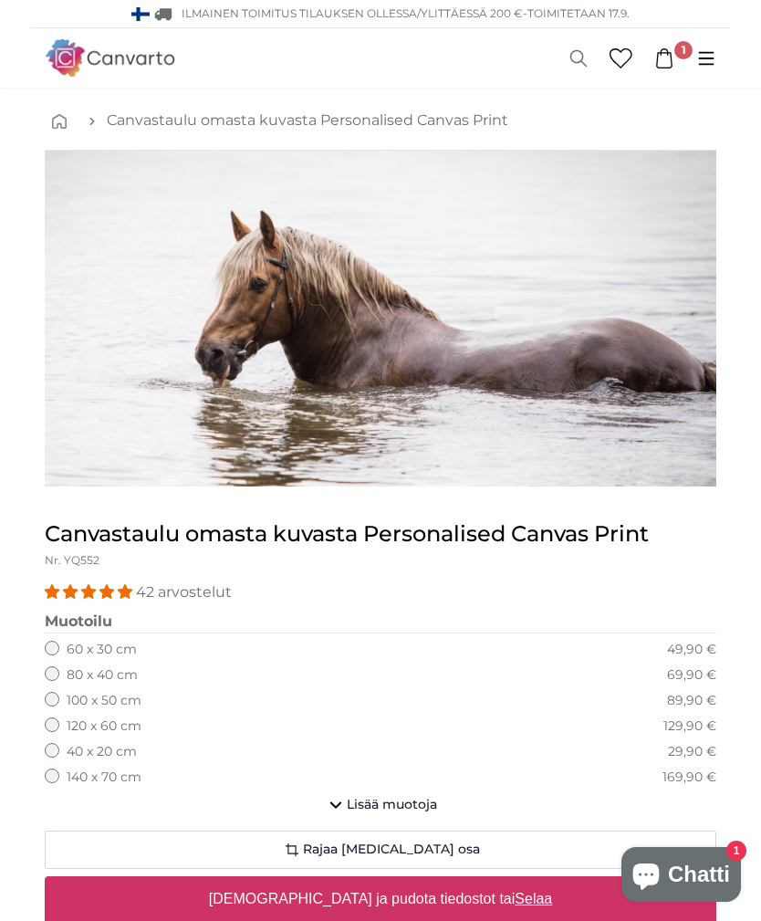
click at [680, 47] on span "1" at bounding box center [683, 50] width 18 height 18
